Goal: Information Seeking & Learning: Learn about a topic

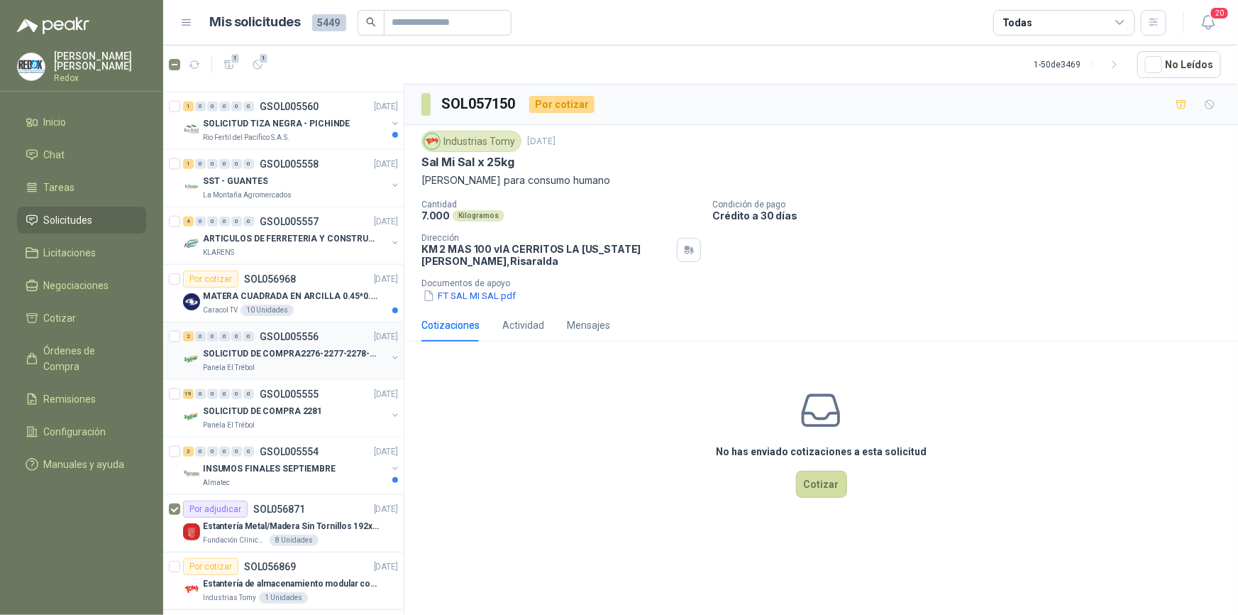
scroll to position [710, 0]
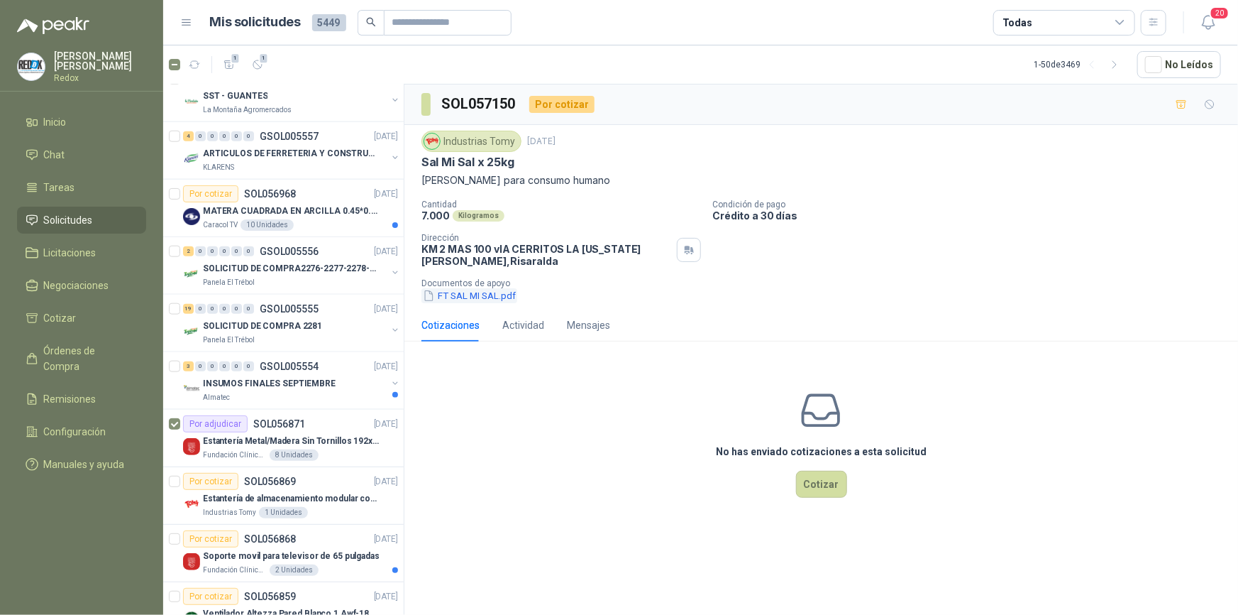
click at [483, 299] on button "FT SAL MI SAL.pdf" at bounding box center [470, 295] width 96 height 15
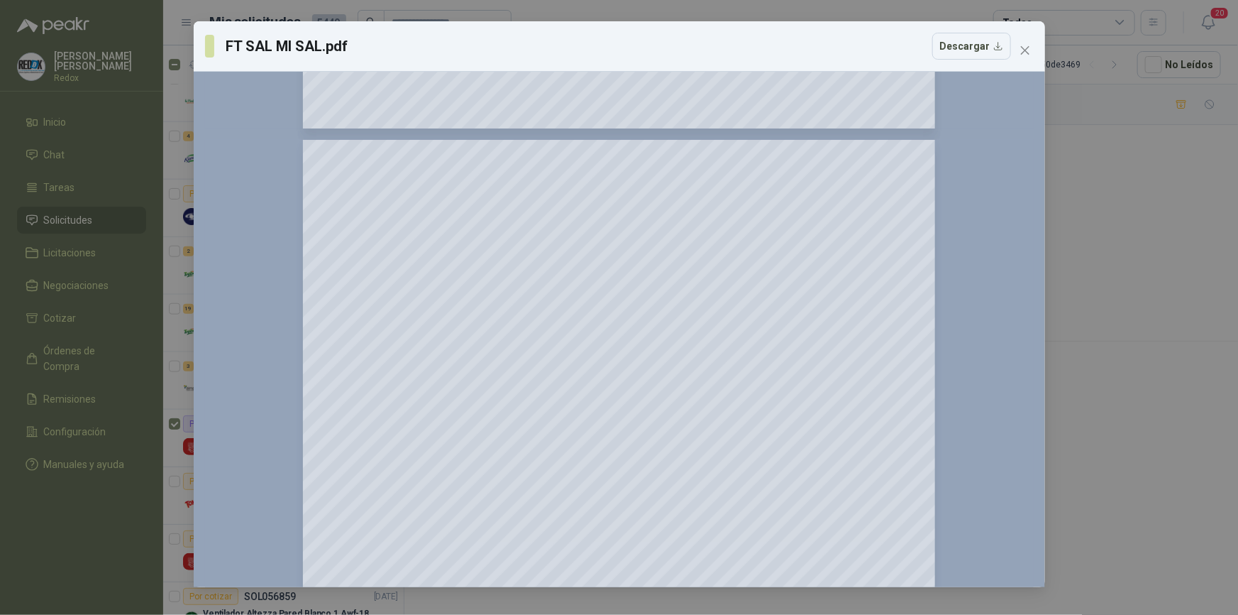
scroll to position [1871, 0]
click at [1022, 51] on icon "close" at bounding box center [1025, 50] width 11 height 11
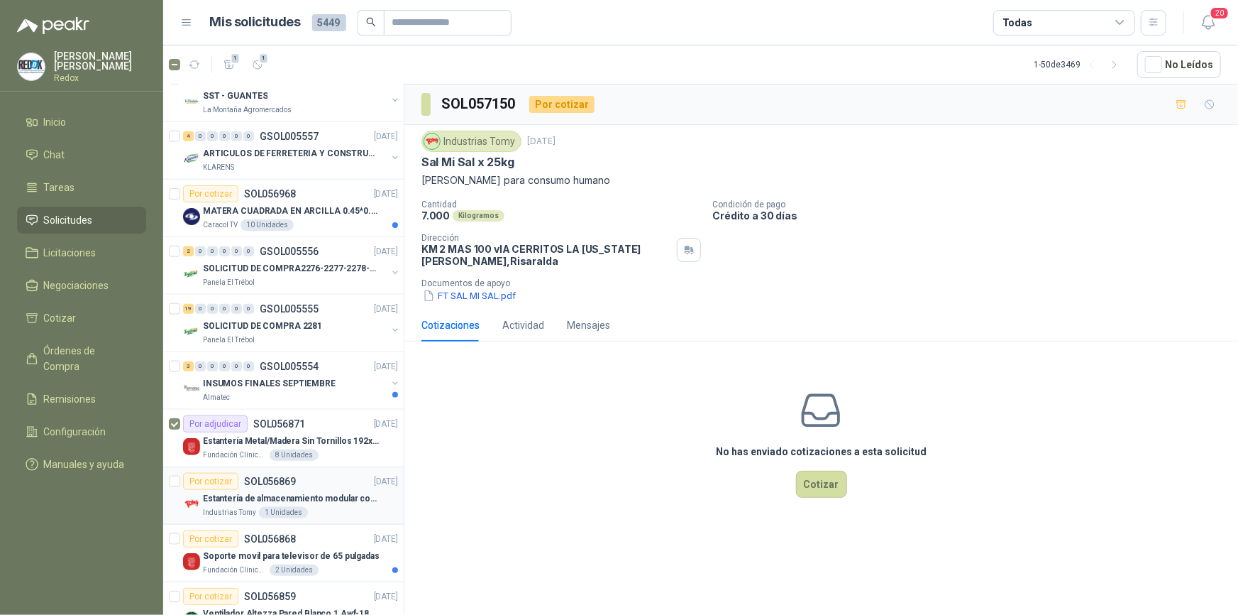
click at [321, 497] on p "Estantería de almacenamiento modular con organizadores abiertos" at bounding box center [291, 498] width 177 height 13
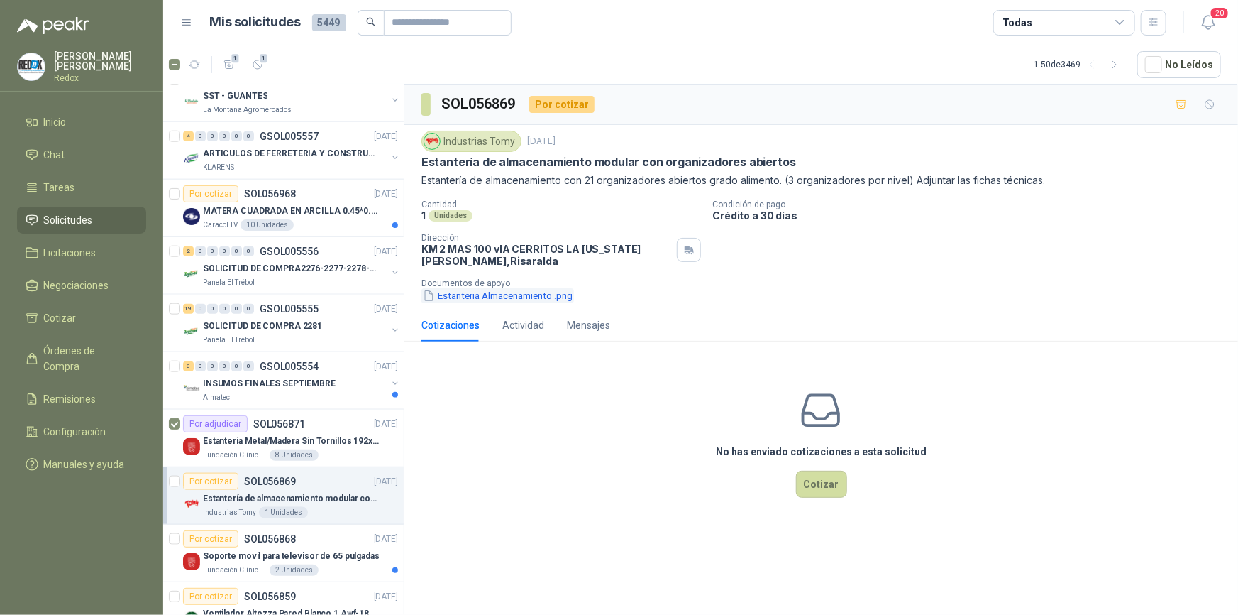
click at [485, 298] on button "Estanteria Almacenamiento .png" at bounding box center [498, 295] width 153 height 15
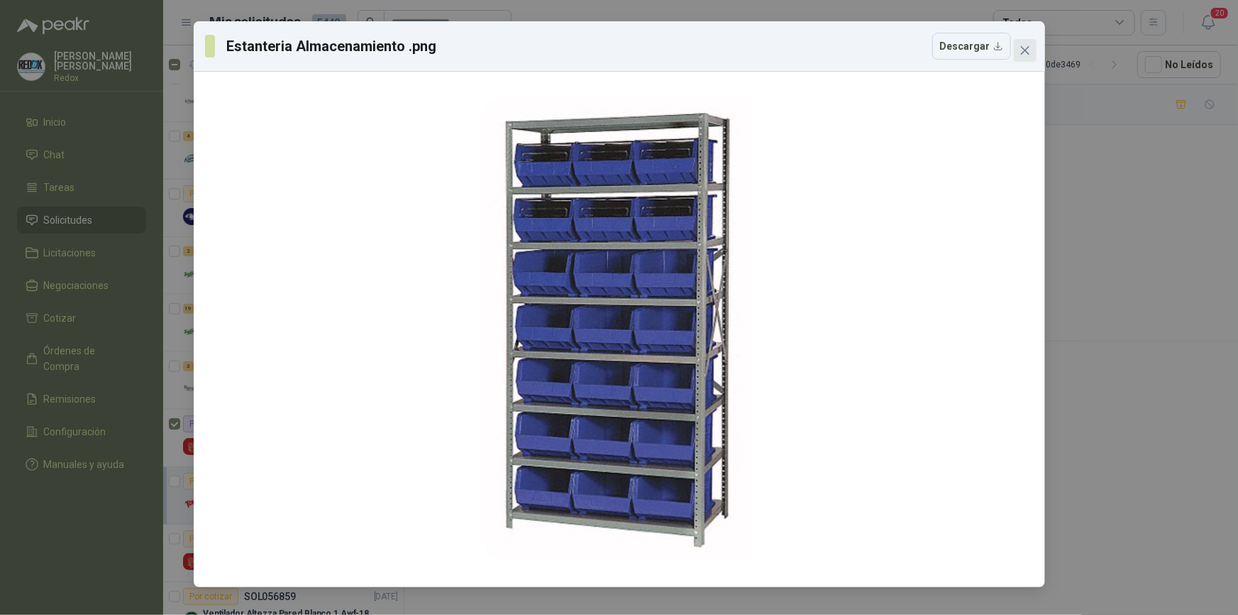
click at [1023, 45] on icon "close" at bounding box center [1025, 50] width 11 height 11
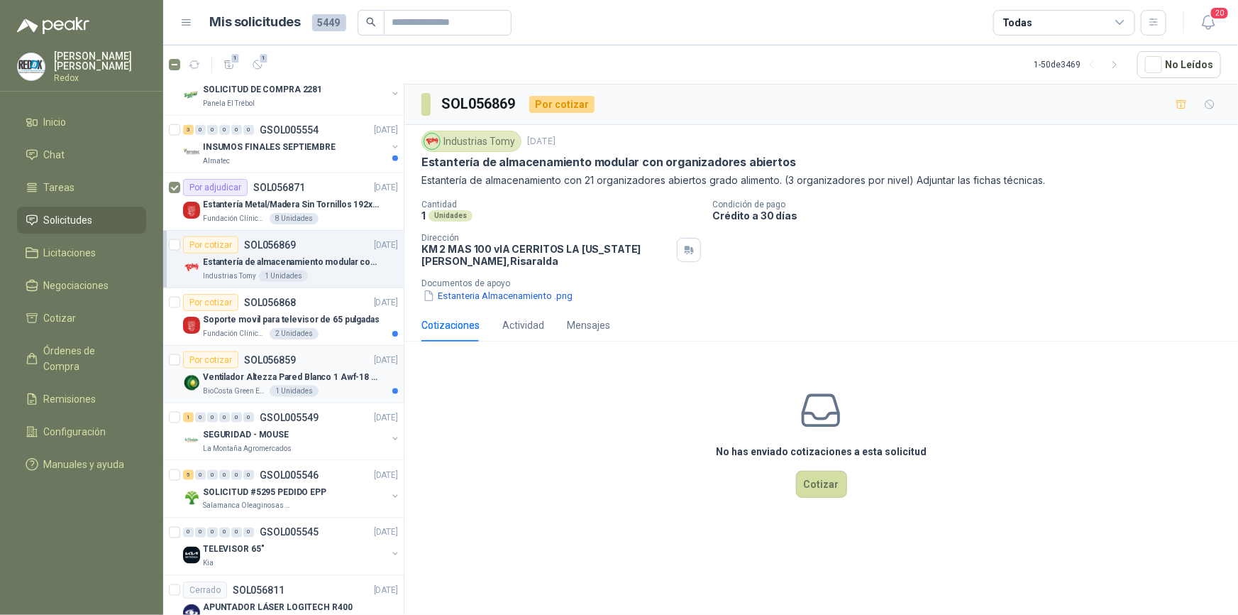
scroll to position [967, 0]
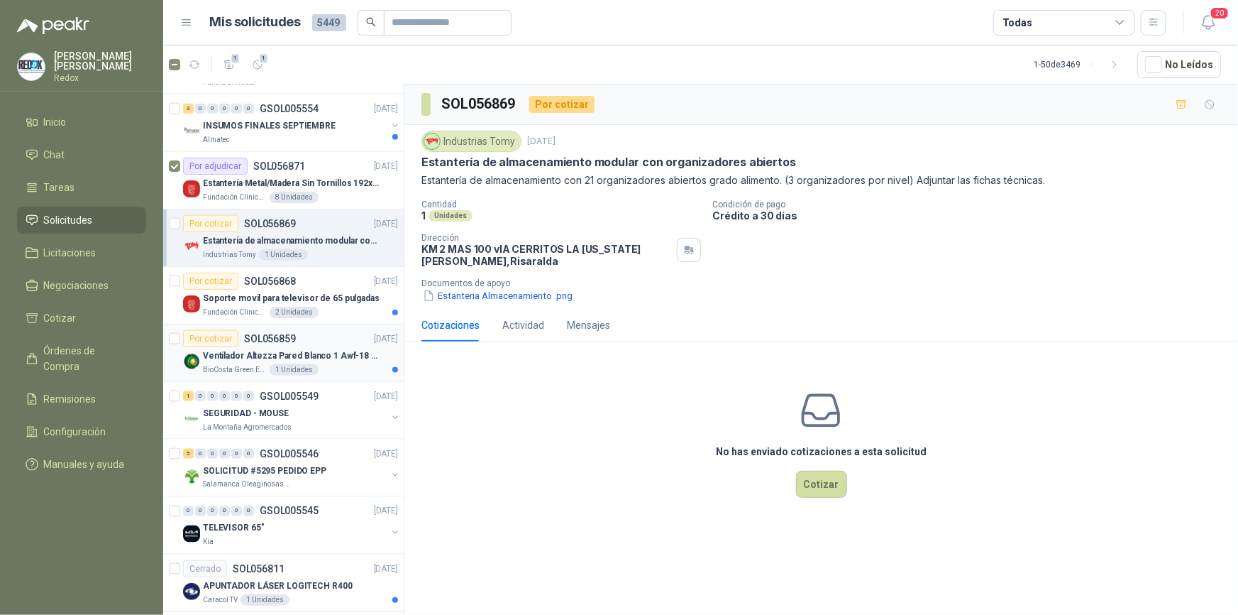
click at [258, 361] on div "Ventilador Altezza Pared Blanco 1 Awf-18 Pro Balinera" at bounding box center [300, 355] width 195 height 17
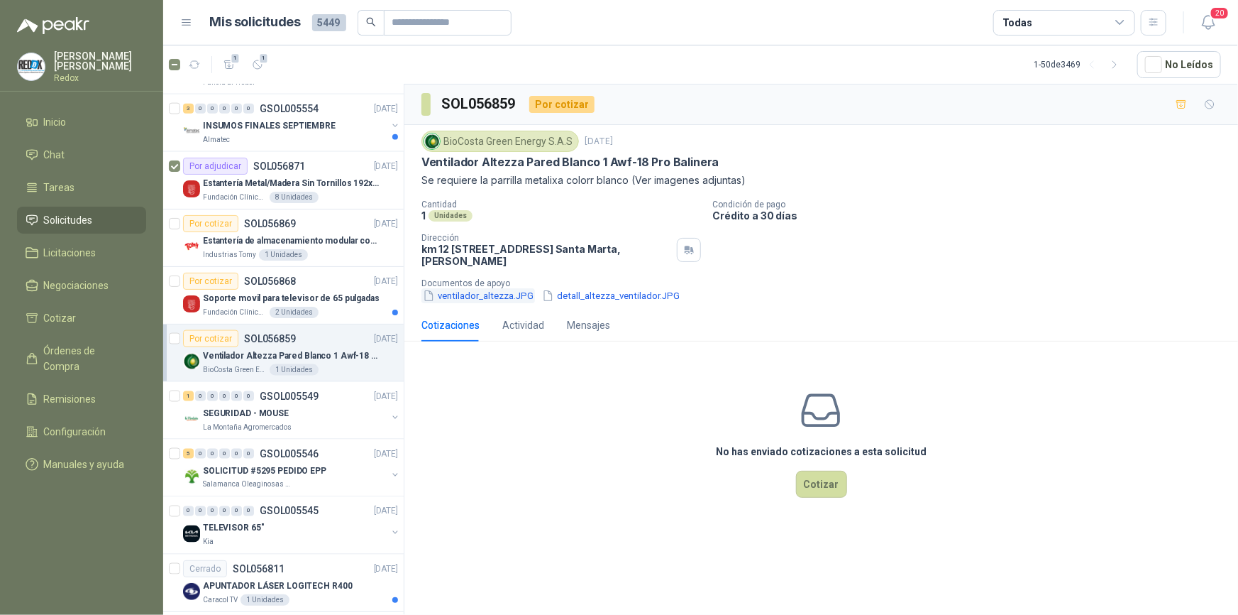
click at [493, 300] on button "ventilador_altezza.JPG" at bounding box center [479, 295] width 114 height 15
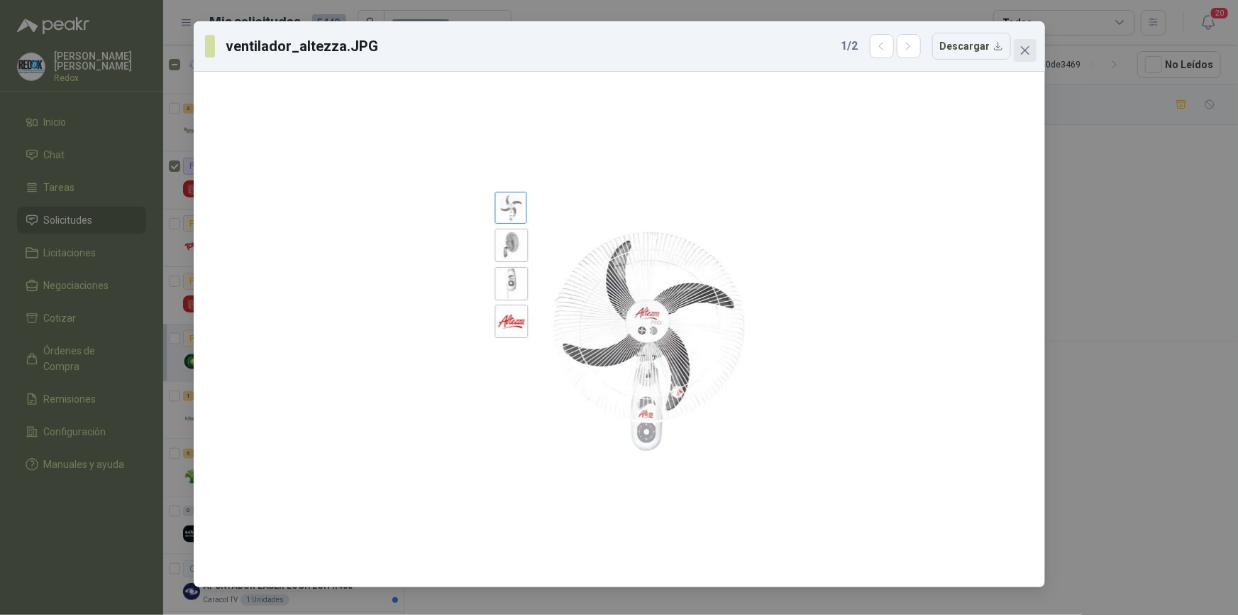
click at [1025, 52] on icon "close" at bounding box center [1025, 50] width 11 height 11
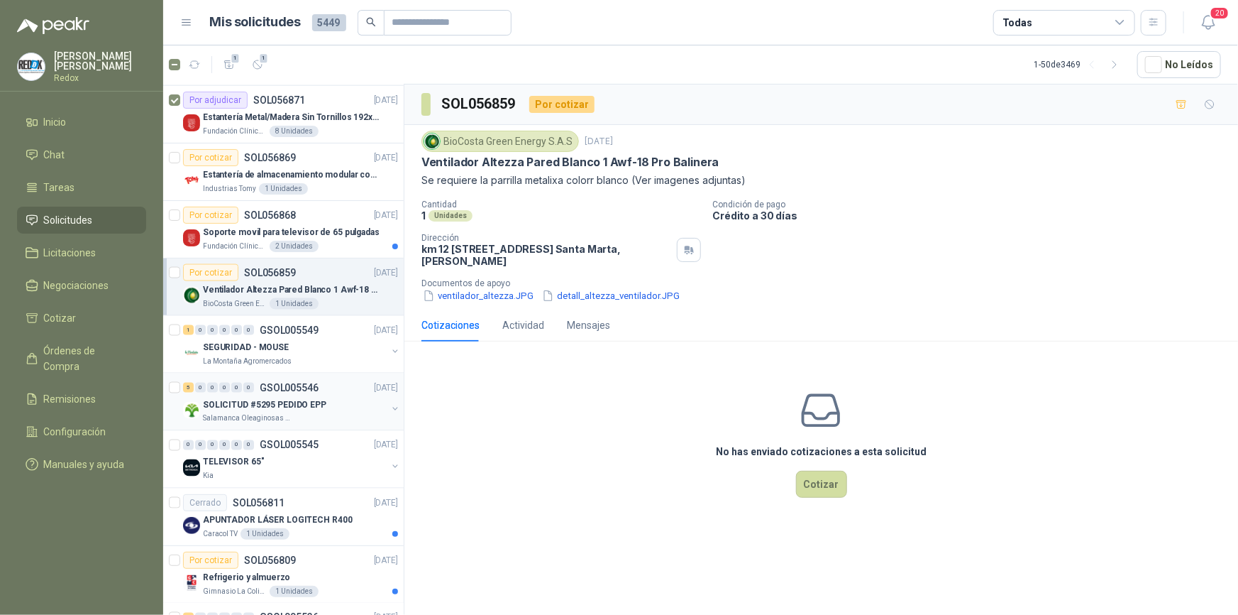
scroll to position [1096, 0]
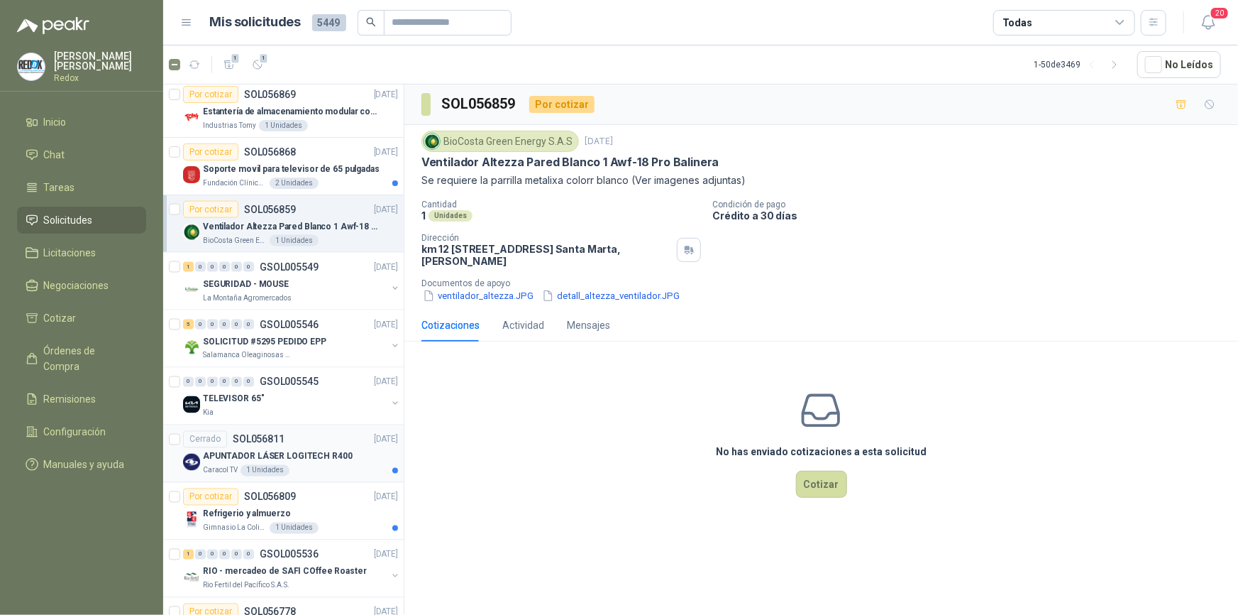
click at [322, 456] on p "APUNTADOR LÁSER LOGITECH R400" at bounding box center [278, 456] width 150 height 13
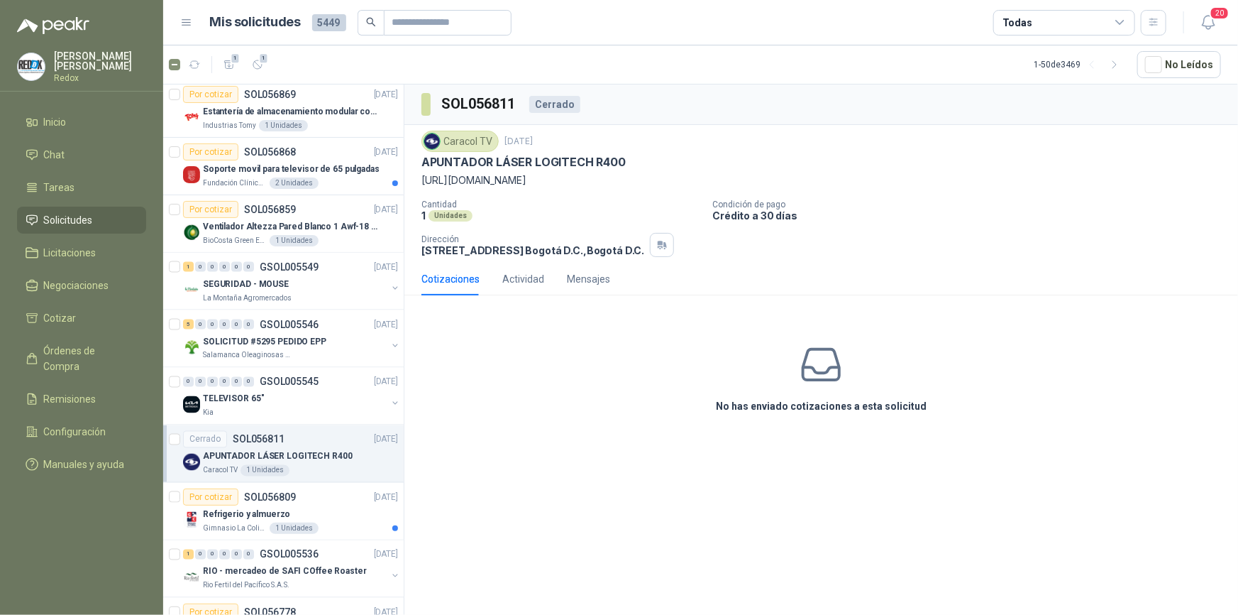
drag, startPoint x: 580, startPoint y: 180, endPoint x: 516, endPoint y: 185, distance: 64.1
click at [579, 180] on p "[URL][DOMAIN_NAME]" at bounding box center [822, 180] width 800 height 16
drag, startPoint x: 420, startPoint y: 181, endPoint x: 805, endPoint y: 198, distance: 385.0
click at [805, 198] on div "Caracol TV [DATE] APUNTADOR LÁSER LOGITECH R400 [URL][DOMAIN_NAME] Cantidad 1 U…" at bounding box center [822, 194] width 834 height 138
copy p "[URL][DOMAIN_NAME]"
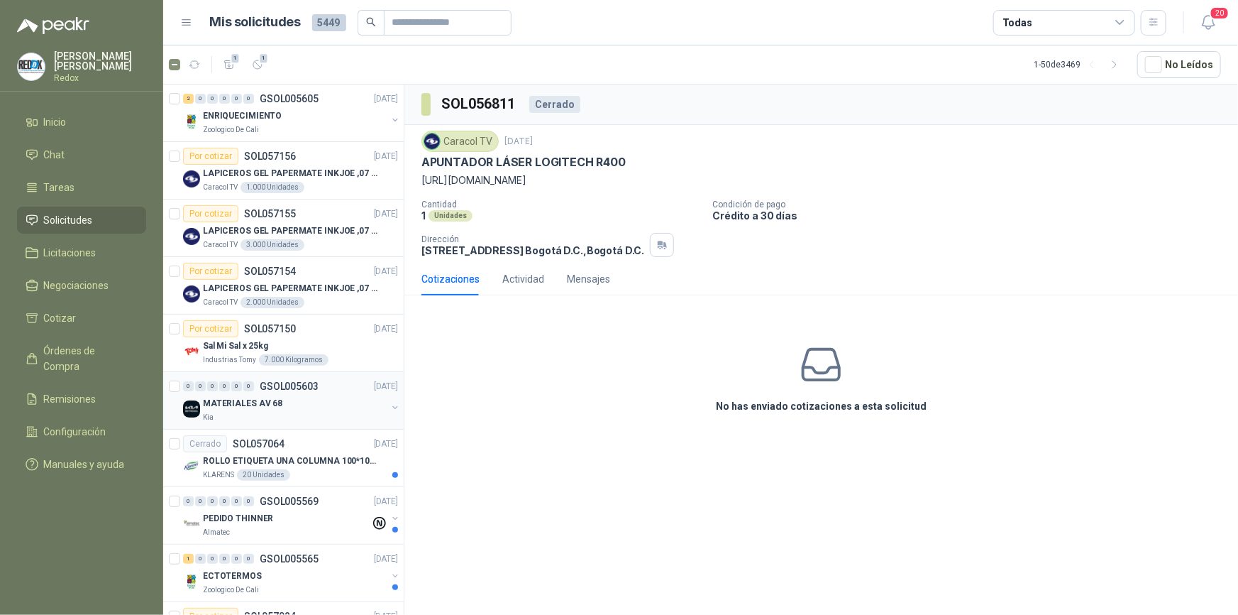
click at [287, 413] on div "Kia" at bounding box center [295, 417] width 184 height 11
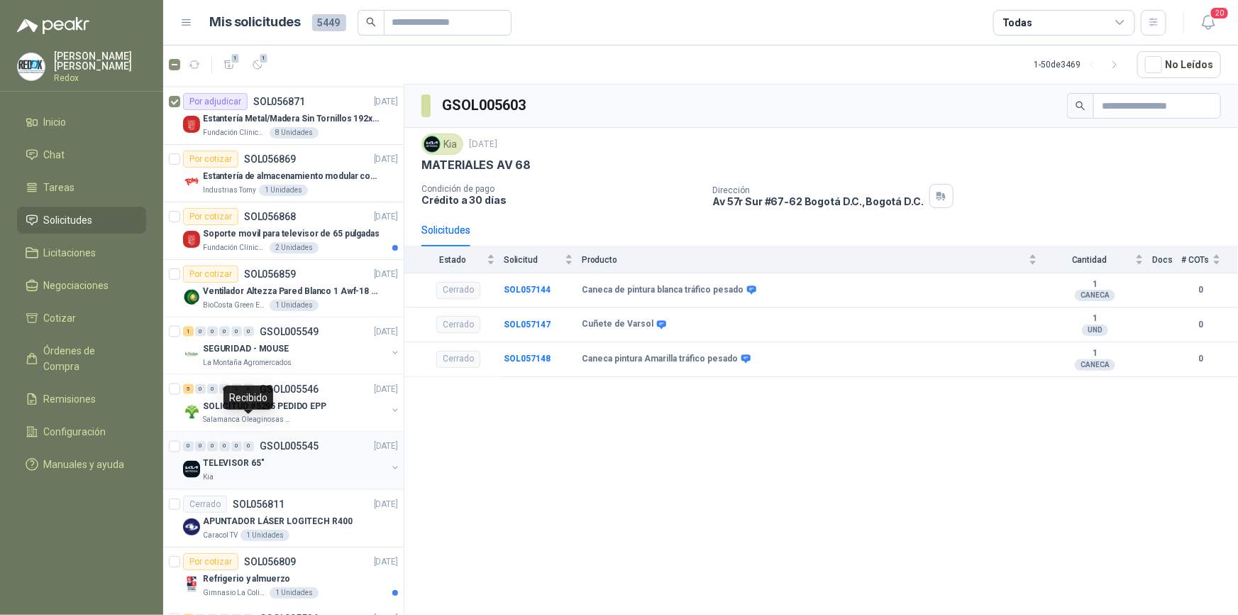
scroll to position [1226, 0]
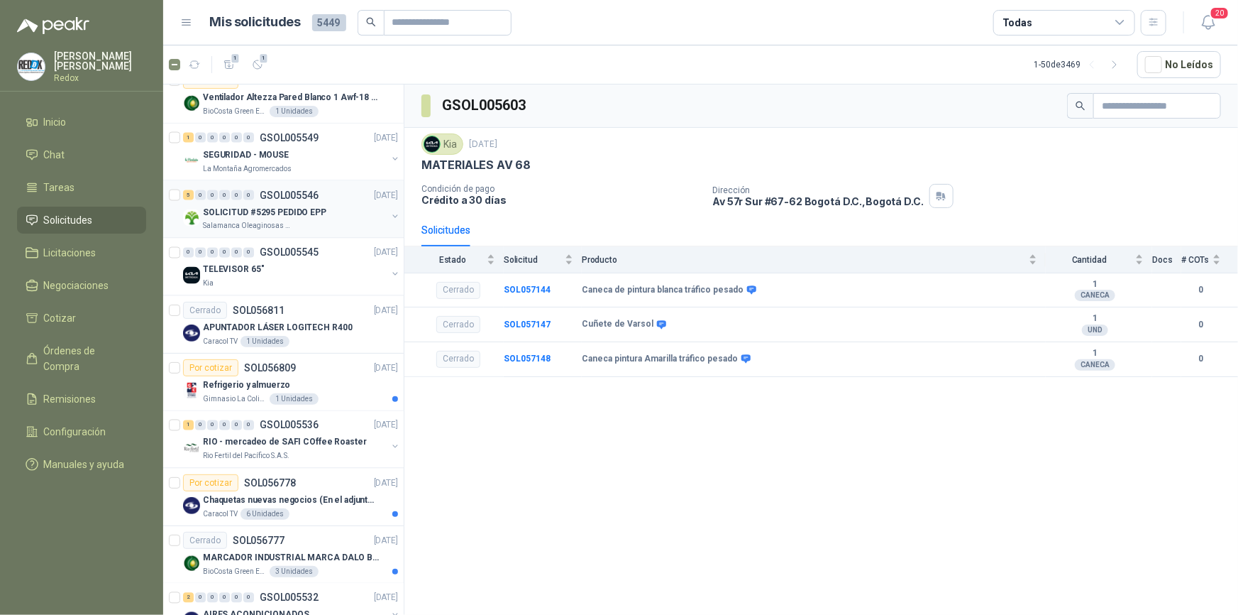
click at [254, 215] on p "SOLICITUD #5295 PEDIDO EPP" at bounding box center [264, 212] width 123 height 13
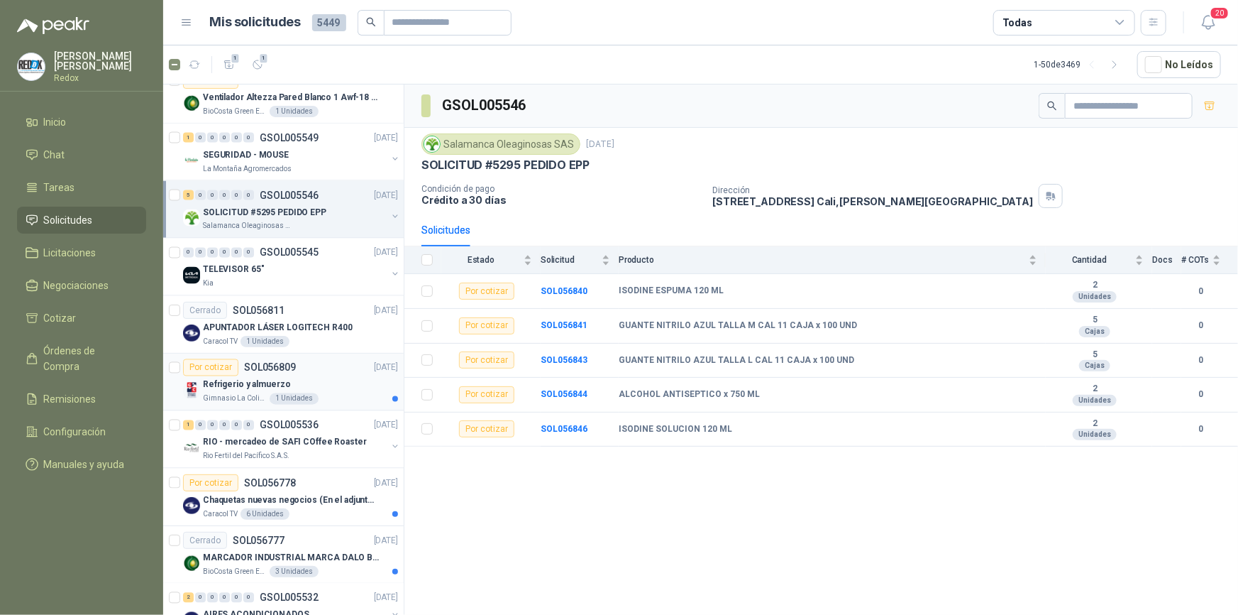
click at [299, 380] on div "Refrigerio y almuerzo" at bounding box center [300, 384] width 195 height 17
